Goal: Task Accomplishment & Management: Manage account settings

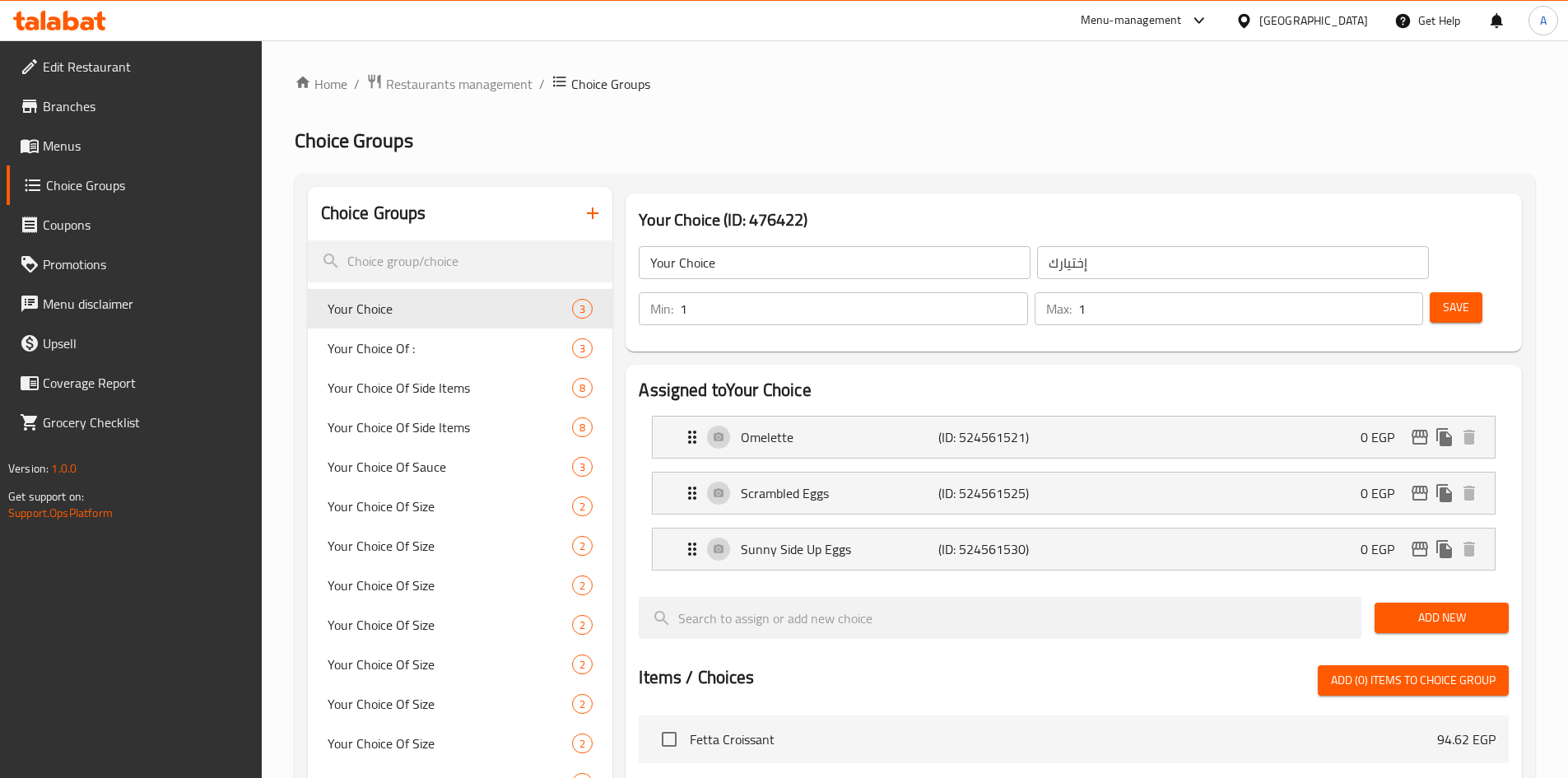
click at [1259, 13] on div at bounding box center [1247, 21] width 24 height 18
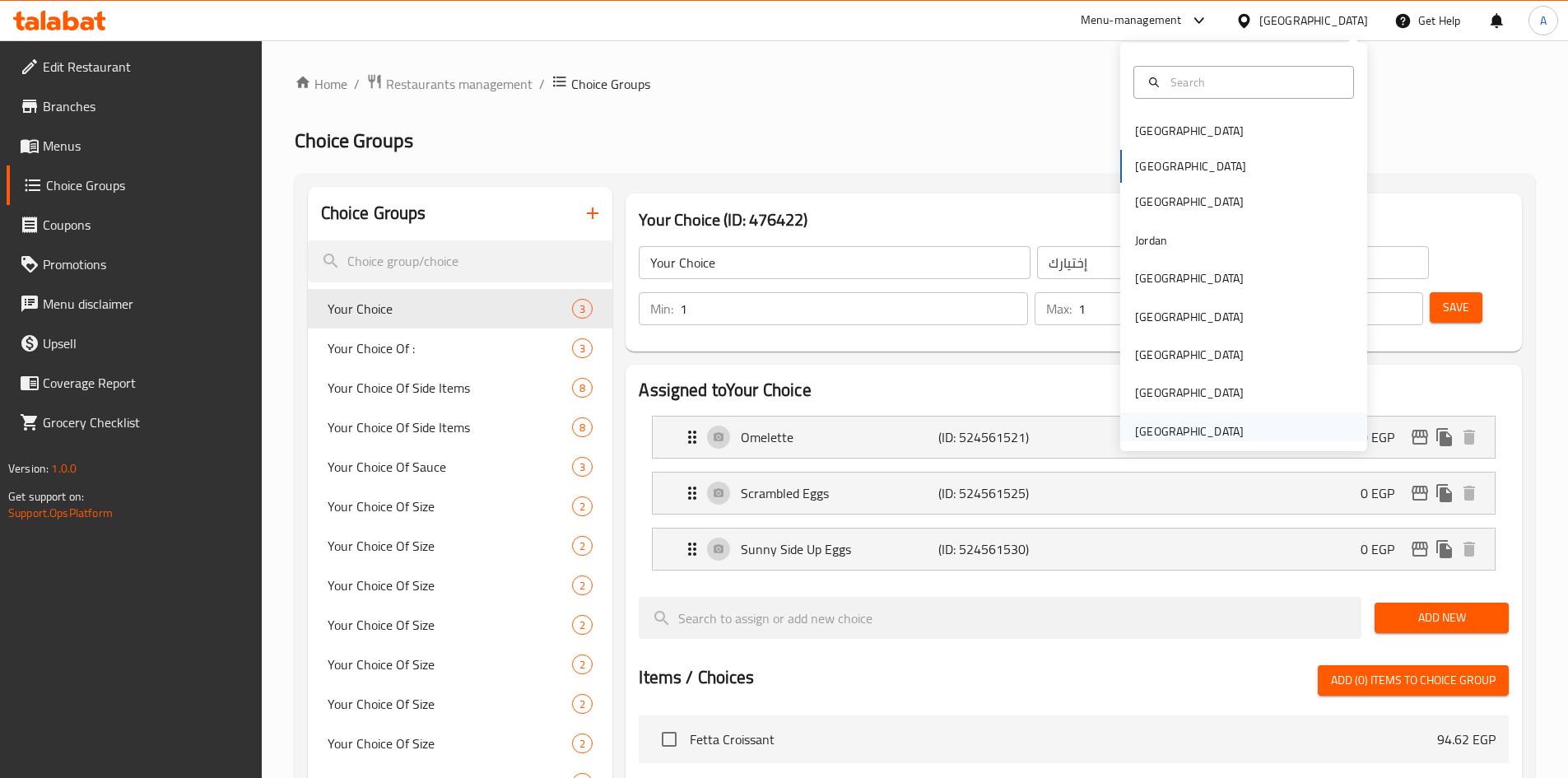
click at [1168, 428] on div "[GEOGRAPHIC_DATA]" at bounding box center [1189, 431] width 108 height 18
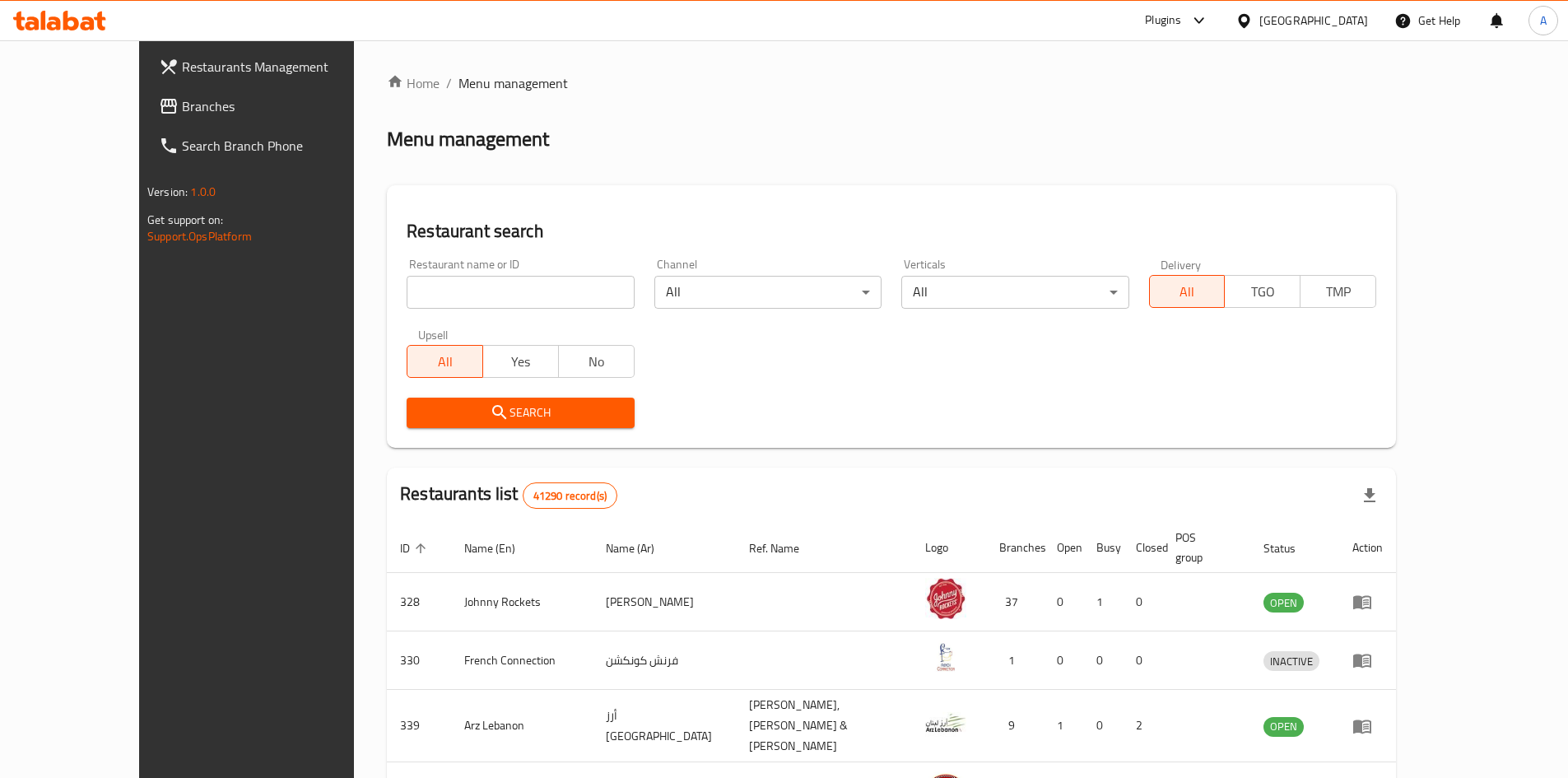
click at [509, 301] on input "search" at bounding box center [520, 292] width 227 height 33
click at [182, 108] on span "Branches" at bounding box center [285, 106] width 206 height 20
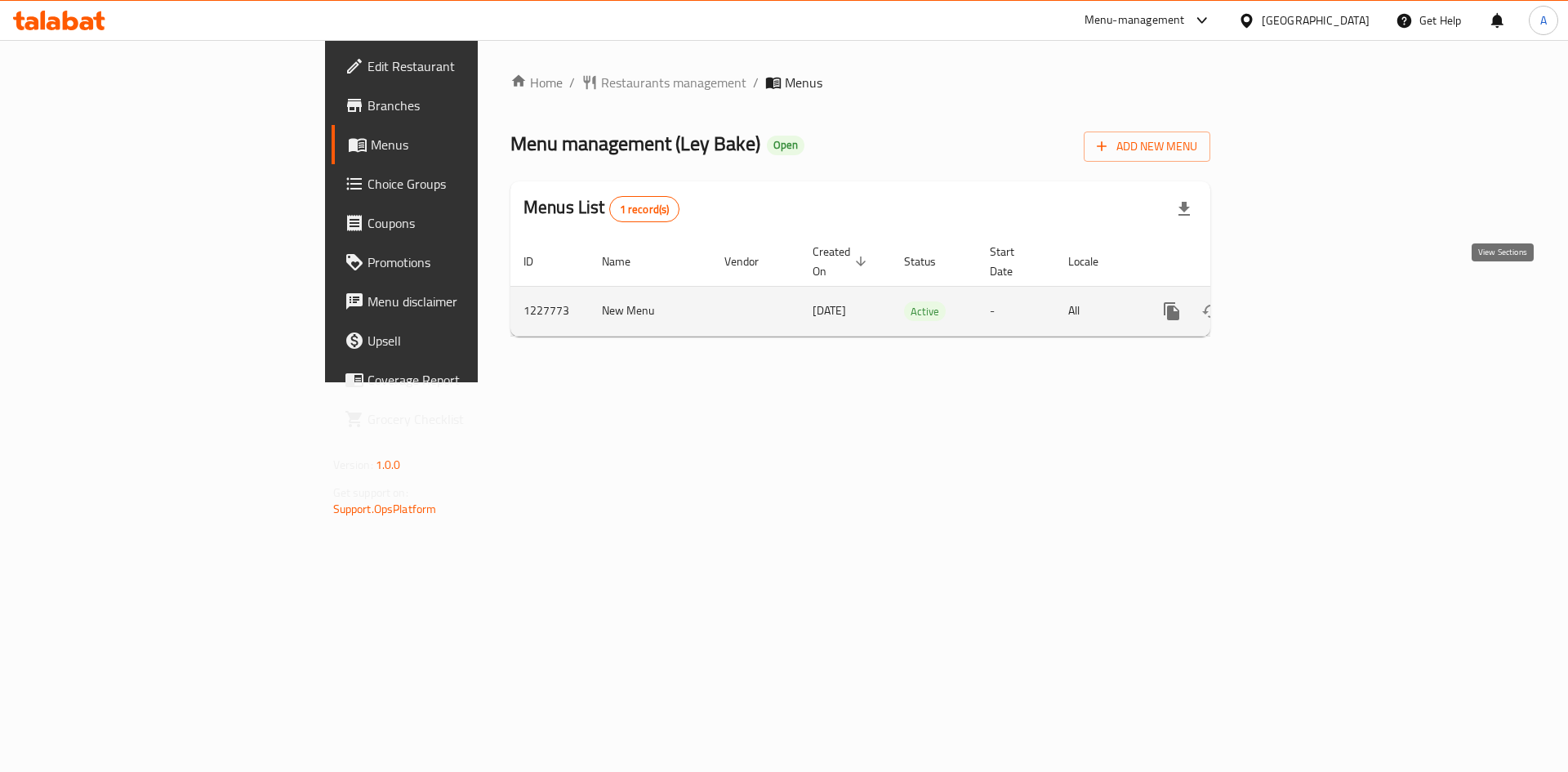
click at [1309, 306] on link "enhanced table" at bounding box center [1290, 311] width 39 height 39
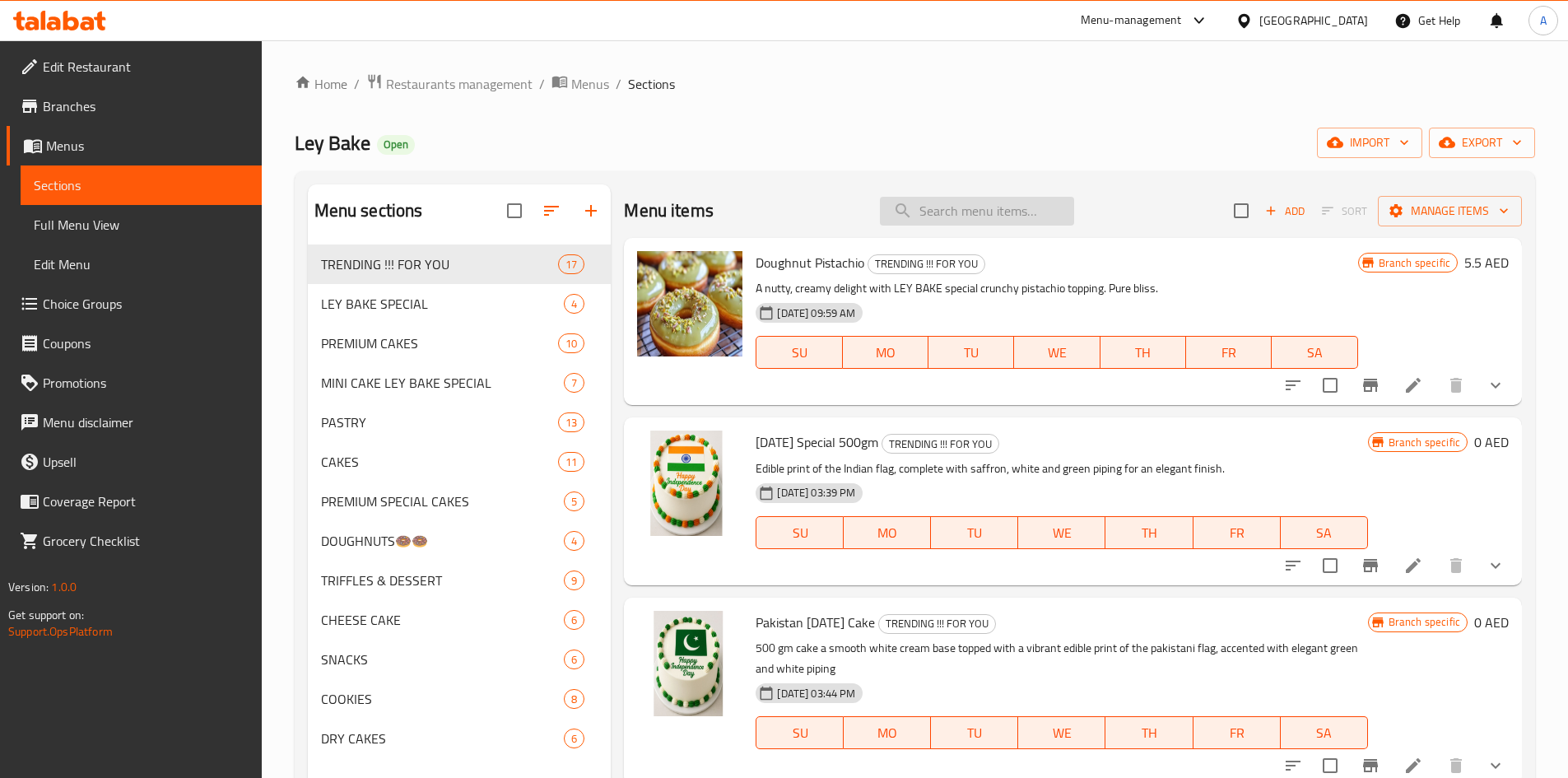
click at [960, 200] on input "search" at bounding box center [977, 212] width 194 height 29
paste input "Mini Cake Design 01"
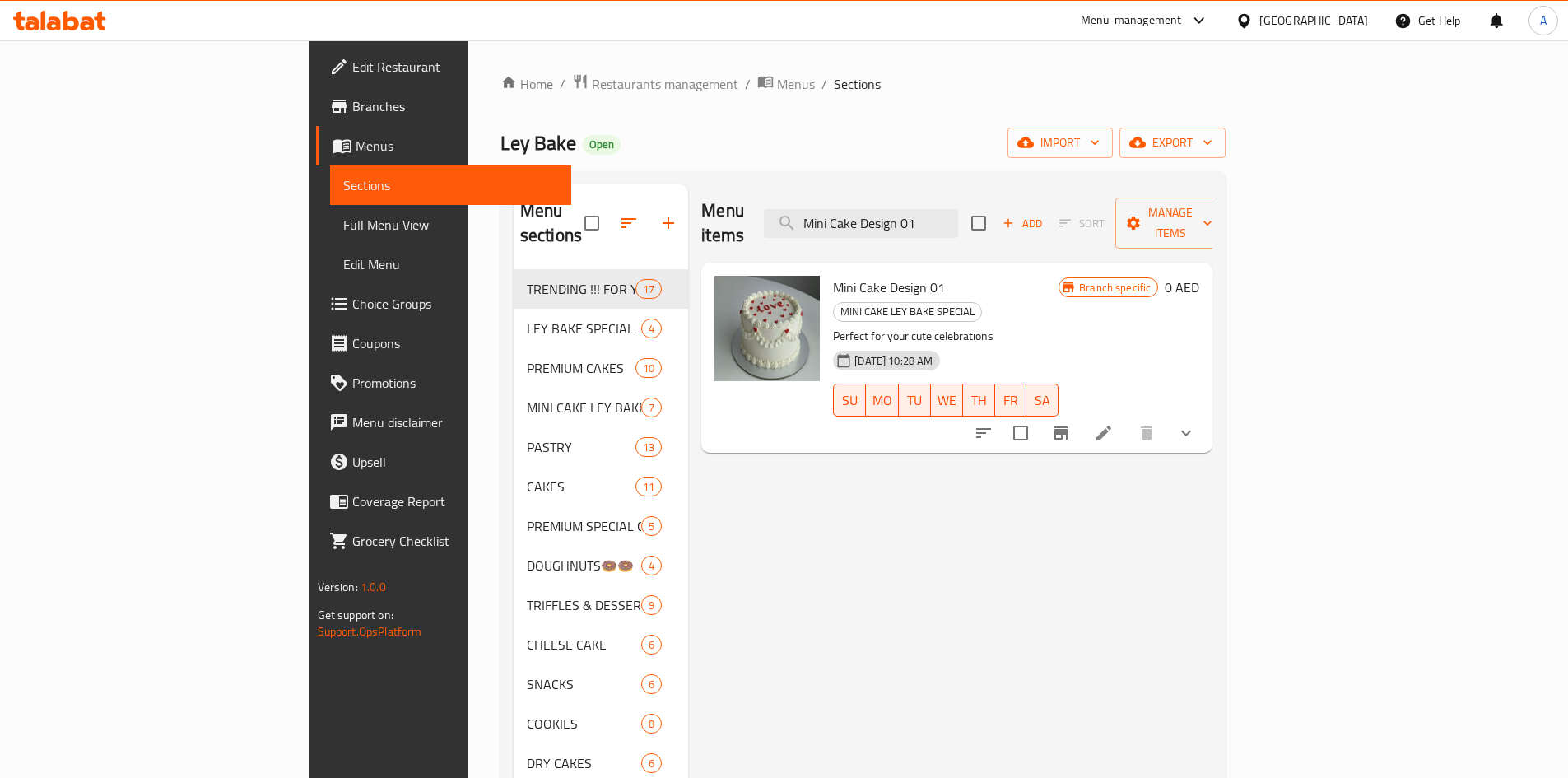
type input "Mini Cake Design 01"
click at [1114, 423] on icon at bounding box center [1104, 433] width 20 height 20
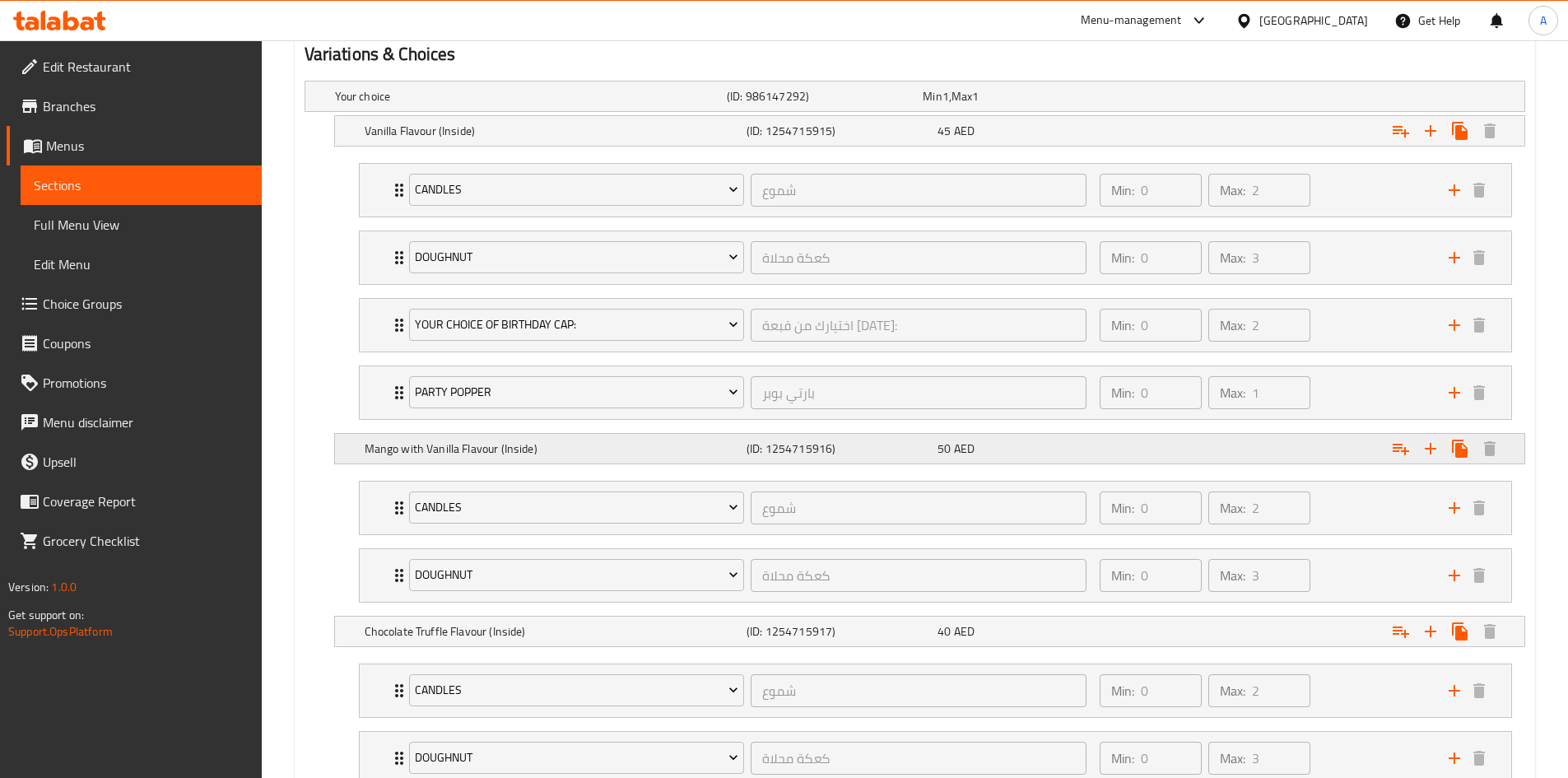
scroll to position [1034, 0]
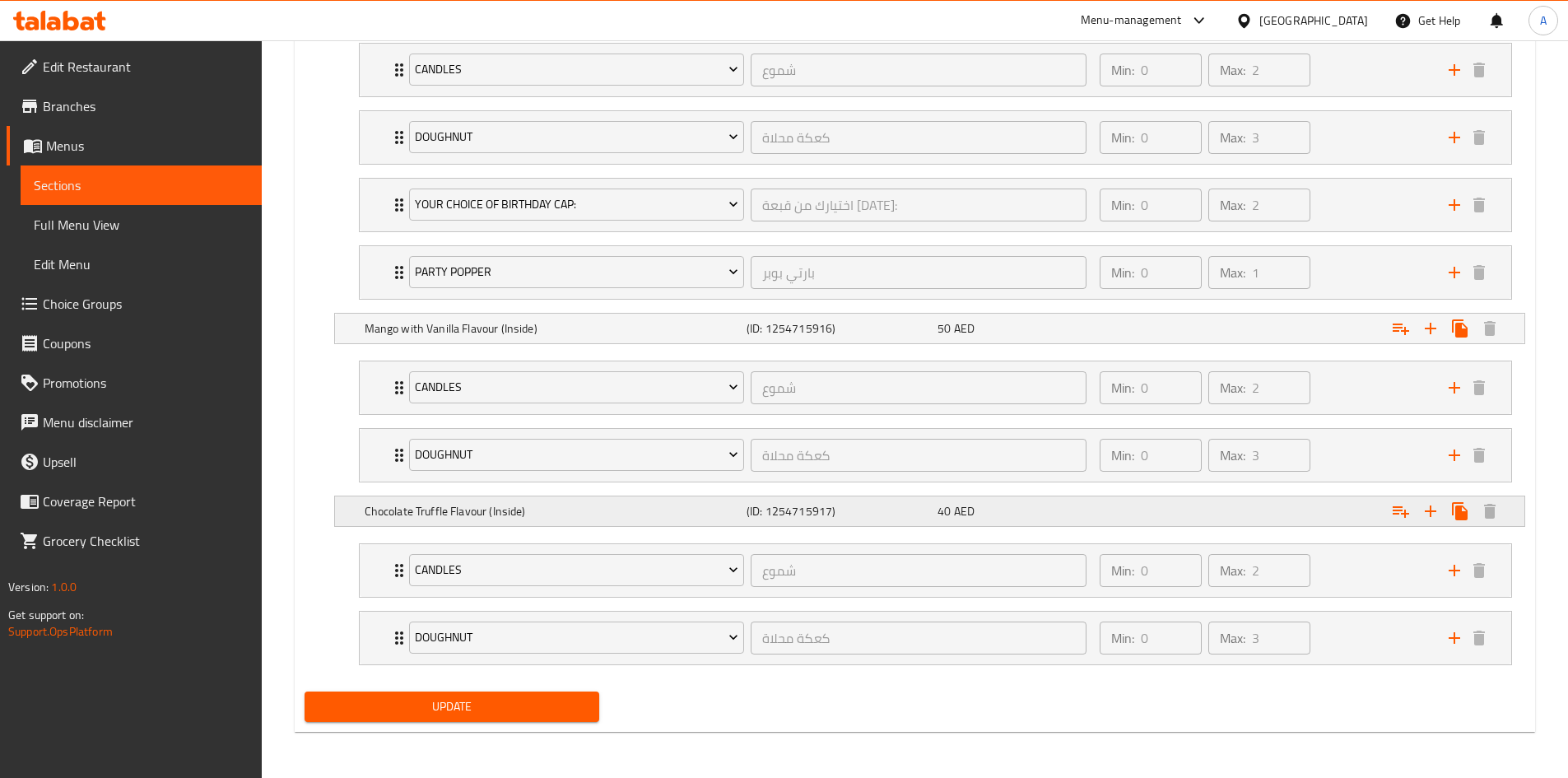
click at [919, 501] on div "(ID: 1254715917)" at bounding box center [838, 512] width 191 height 23
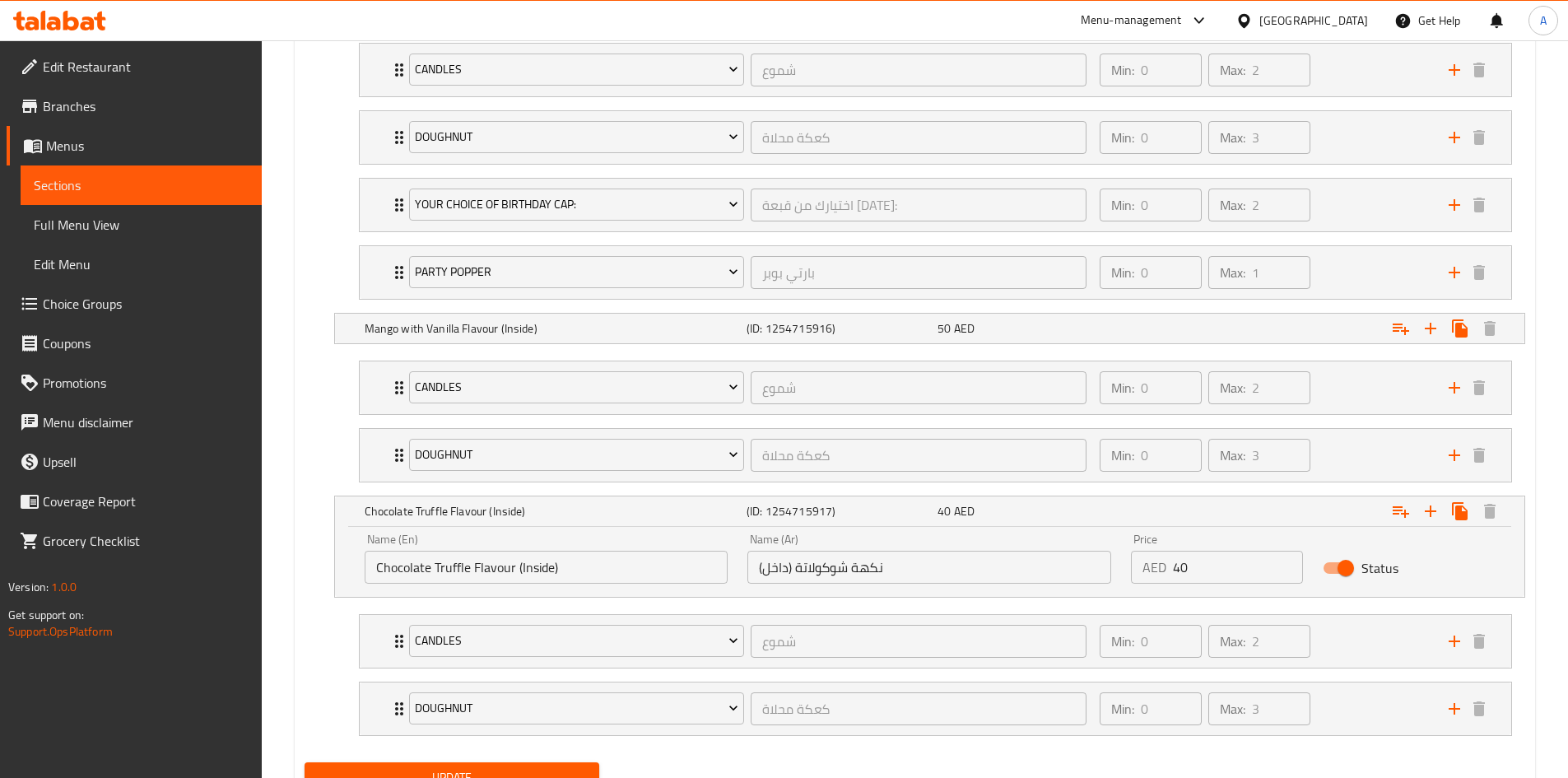
click at [791, 565] on input "نكهة شوكولاتة (داخل)" at bounding box center [929, 566] width 364 height 33
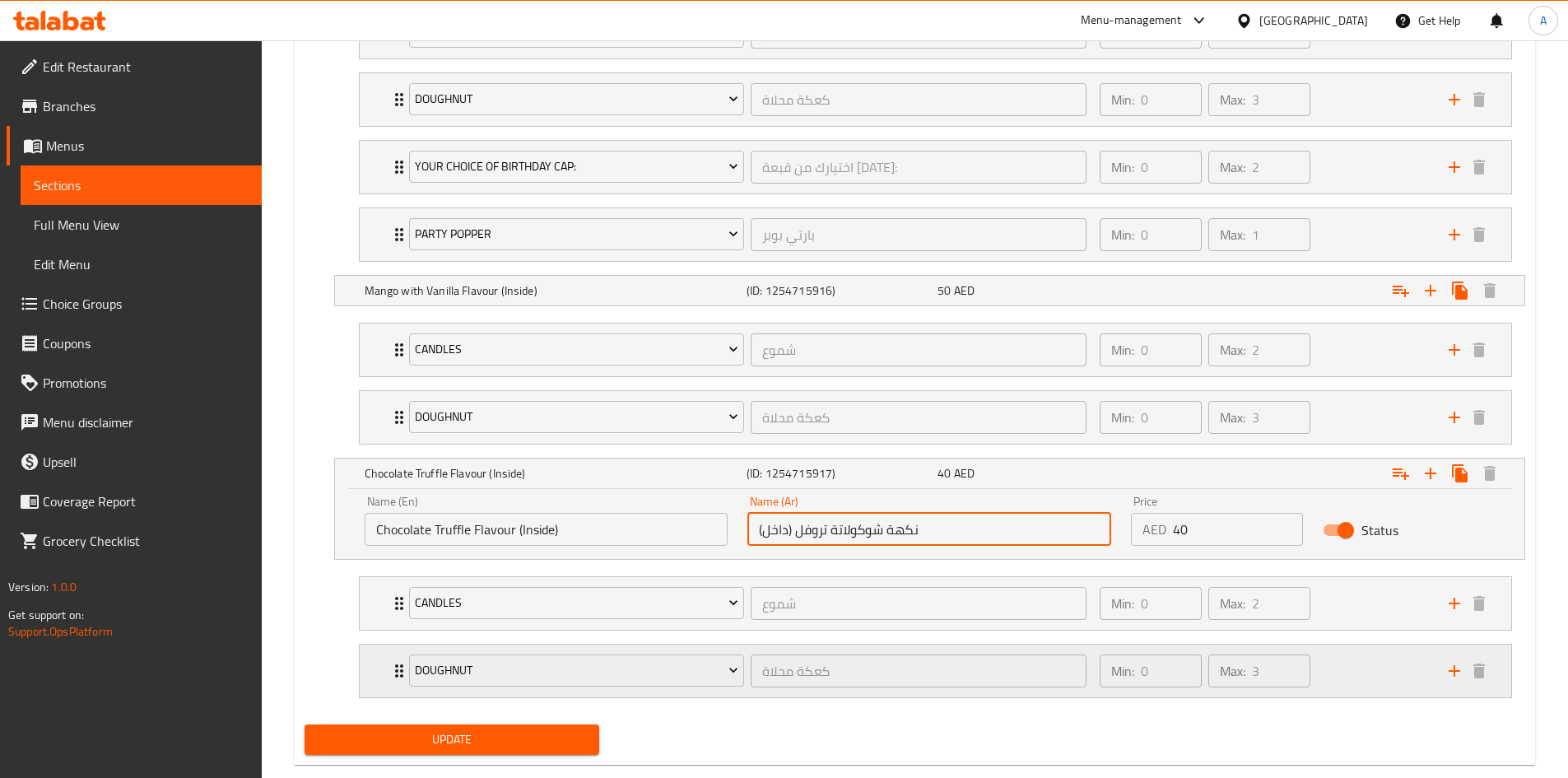
scroll to position [1105, 0]
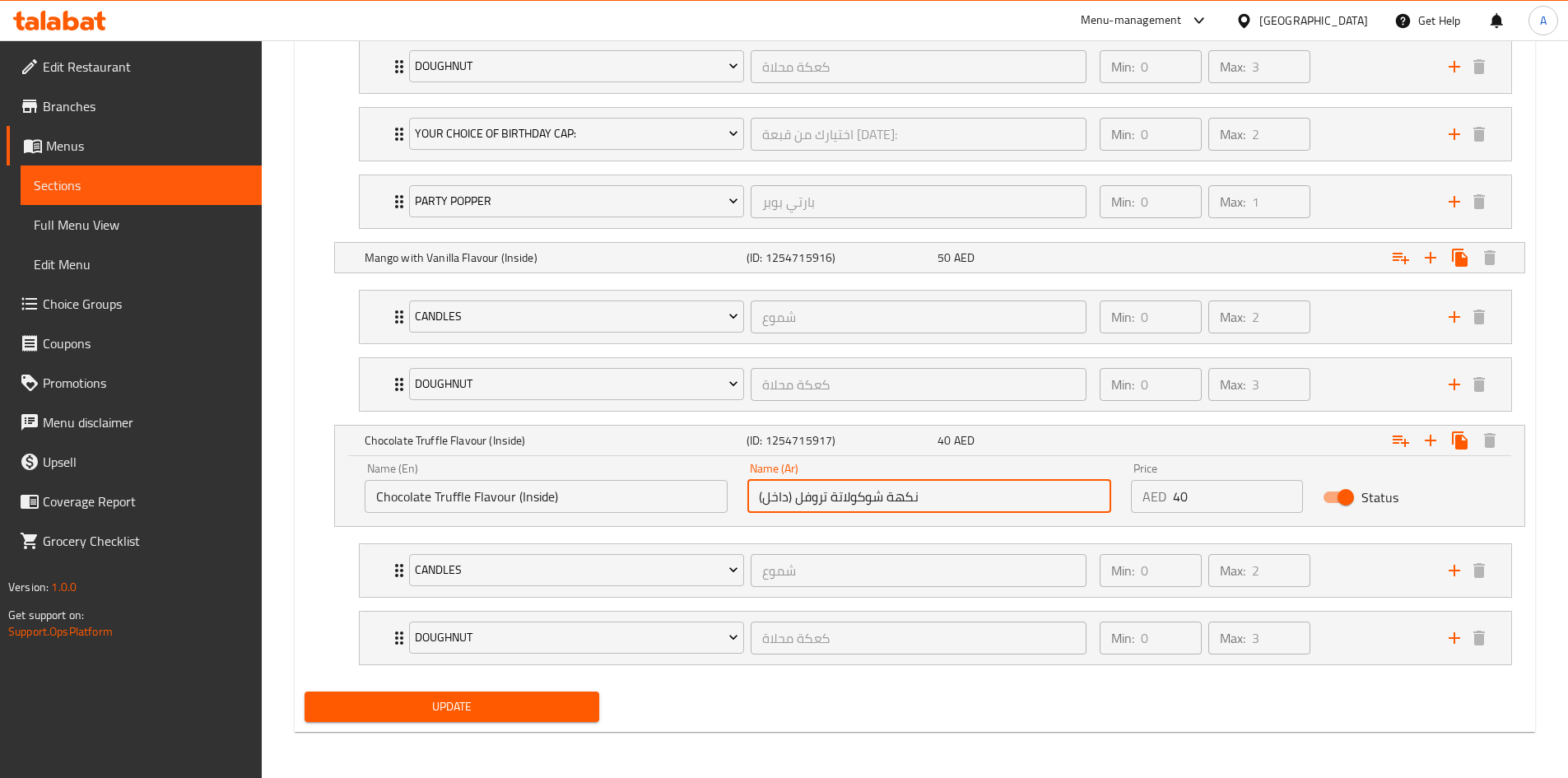
type input "نكهة شوكولاتة تروفل (داخل)"
click at [556, 718] on button "Update" at bounding box center [452, 707] width 296 height 30
